Goal: Navigation & Orientation: Find specific page/section

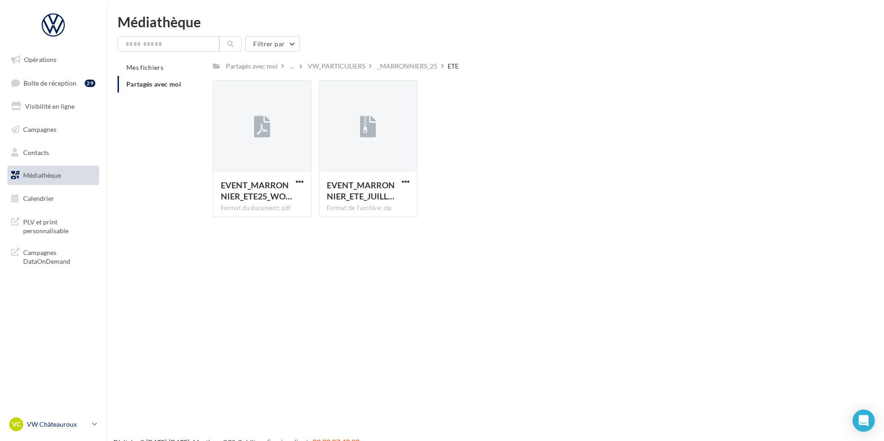
click at [85, 420] on p "VW Châteauroux" at bounding box center [58, 424] width 62 height 9
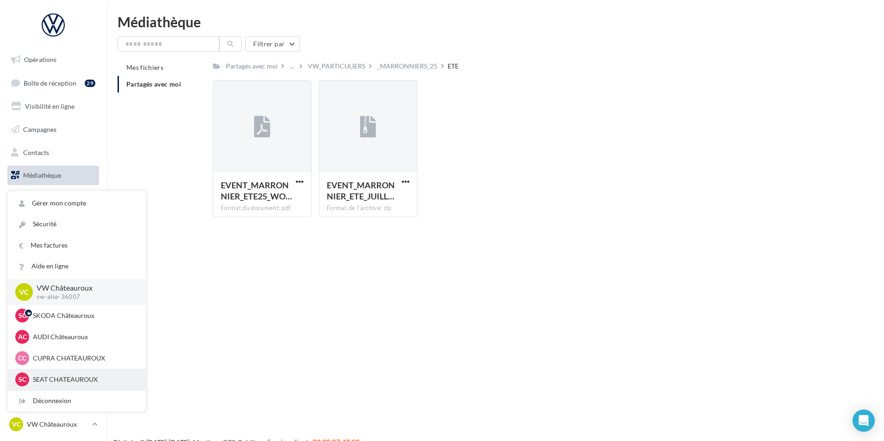
click at [97, 379] on p "SEAT CHATEAUROUX" at bounding box center [84, 379] width 102 height 9
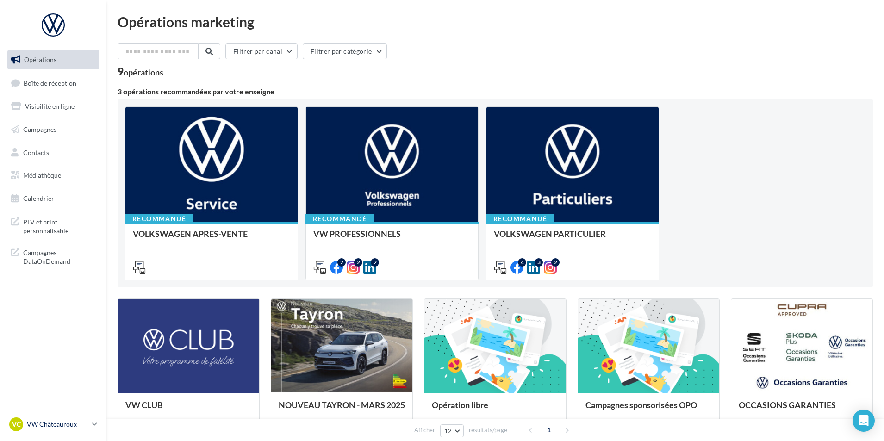
click at [68, 427] on p "VW Châteauroux" at bounding box center [58, 424] width 62 height 9
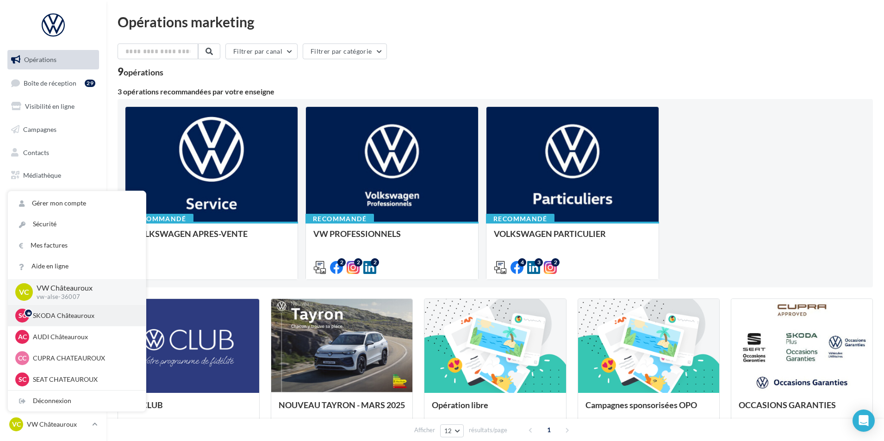
click at [95, 316] on p "SKODA Châteauroux" at bounding box center [84, 315] width 102 height 9
